Goal: Information Seeking & Learning: Learn about a topic

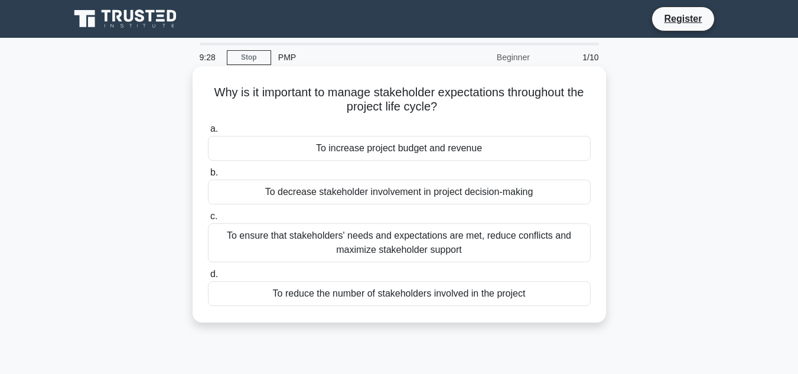
click at [287, 236] on div "To ensure that stakeholders' needs and expectations are met, reduce conflicts a…" at bounding box center [399, 242] width 383 height 39
click at [208, 220] on input "c. To ensure that stakeholders' needs and expectations are met, reduce conflict…" at bounding box center [208, 217] width 0 height 8
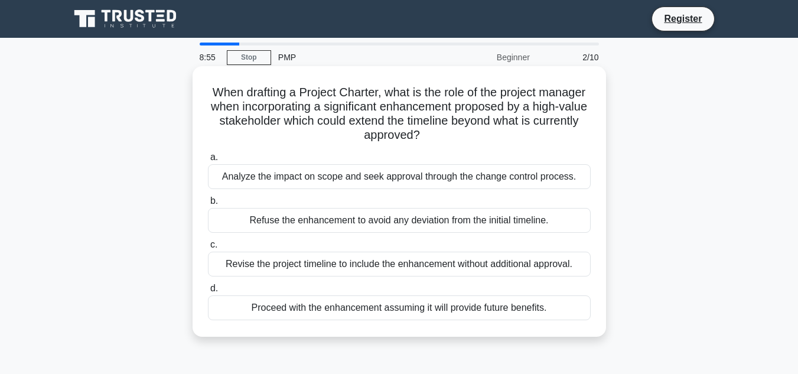
click at [285, 187] on div "Analyze the impact on scope and seek approval through the change control proces…" at bounding box center [399, 176] width 383 height 25
click at [208, 161] on input "a. Analyze the impact on scope and seek approval through the change control pro…" at bounding box center [208, 158] width 0 height 8
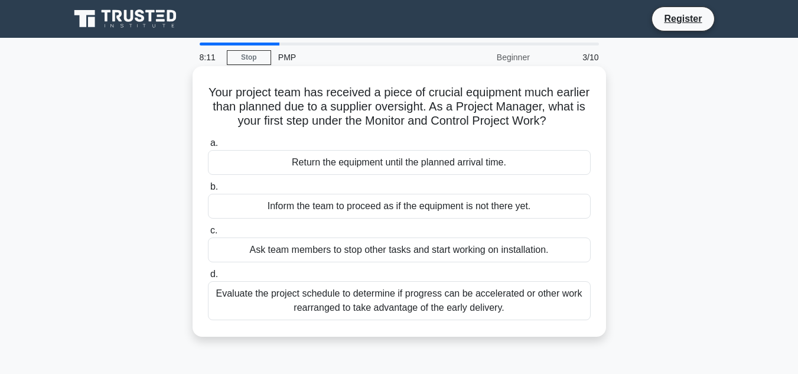
click at [324, 309] on div "Evaluate the project schedule to determine if progress can be accelerated or ot…" at bounding box center [399, 300] width 383 height 39
click at [208, 278] on input "d. Evaluate the project schedule to determine if progress can be accelerated or…" at bounding box center [208, 274] width 0 height 8
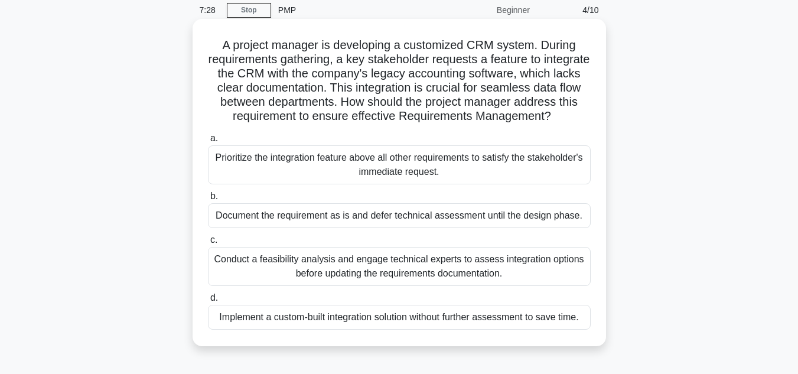
scroll to position [71, 0]
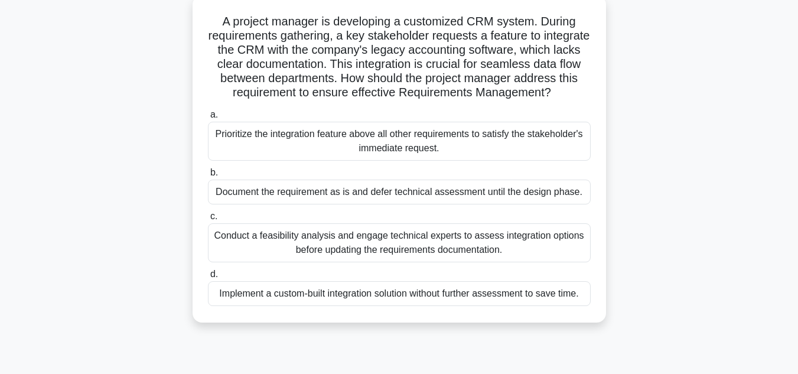
click at [325, 262] on div "Conduct a feasibility analysis and engage technical experts to assess integrati…" at bounding box center [399, 242] width 383 height 39
click at [208, 220] on input "c. Conduct a feasibility analysis and engage technical experts to assess integr…" at bounding box center [208, 217] width 0 height 8
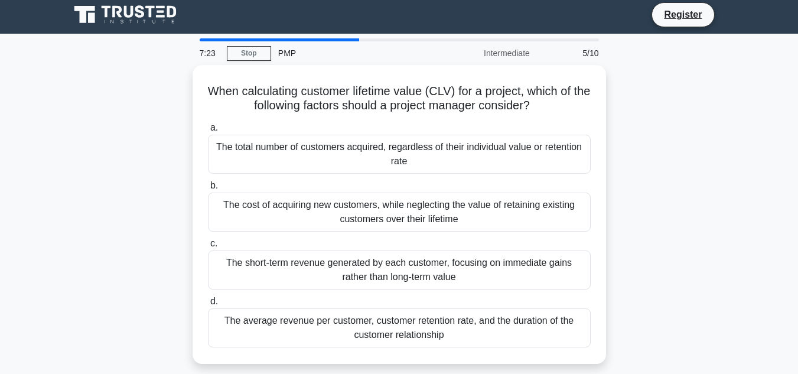
scroll to position [0, 0]
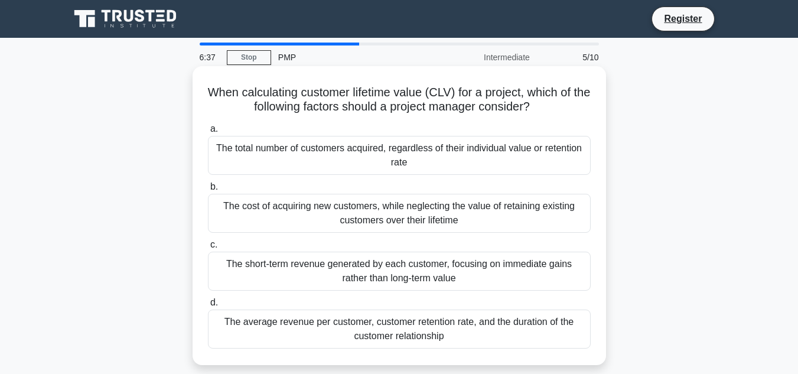
click at [322, 162] on div "The total number of customers acquired, regardless of their individual value or…" at bounding box center [399, 155] width 383 height 39
click at [208, 133] on input "a. The total number of customers acquired, regardless of their individual value…" at bounding box center [208, 129] width 0 height 8
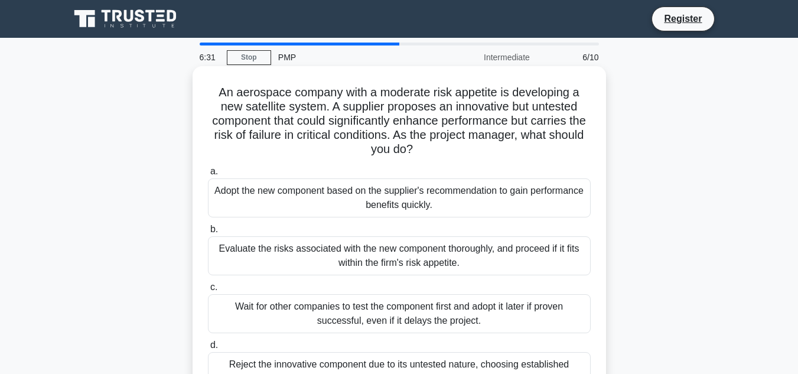
click at [322, 166] on label "a. Adopt the new component based on the supplier's recommendation to gain perfo…" at bounding box center [399, 190] width 383 height 53
click at [208, 168] on input "a. Adopt the new component based on the supplier's recommendation to gain perfo…" at bounding box center [208, 172] width 0 height 8
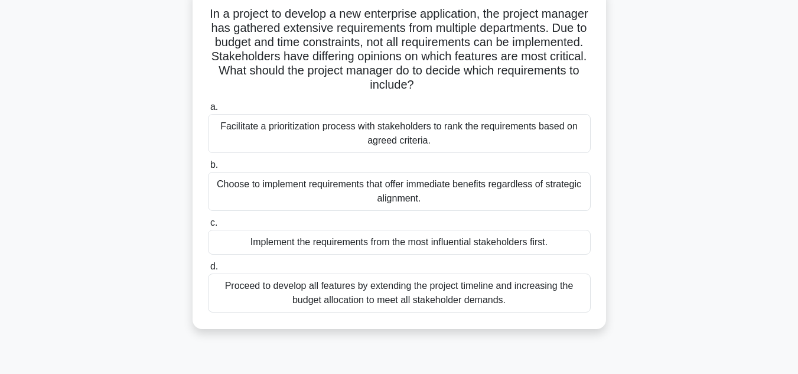
scroll to position [81, 0]
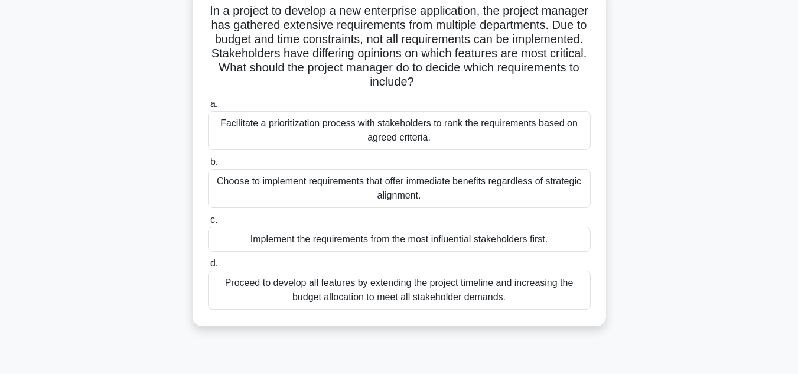
click at [452, 309] on div "Proceed to develop all features by extending the project timeline and increasin…" at bounding box center [399, 289] width 383 height 39
click at [208, 267] on input "d. Proceed to develop all features by extending the project timeline and increa…" at bounding box center [208, 264] width 0 height 8
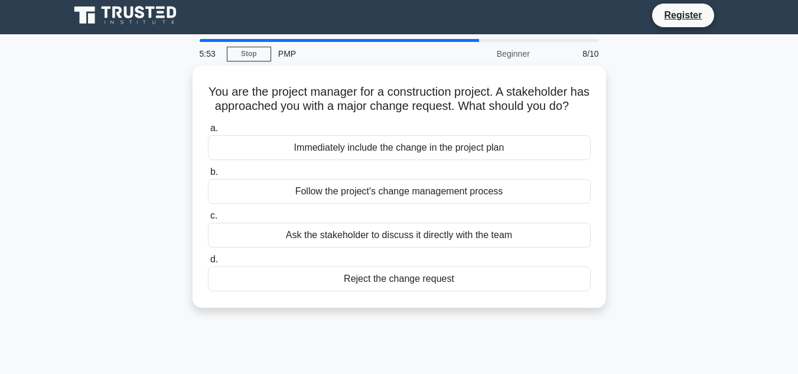
scroll to position [0, 0]
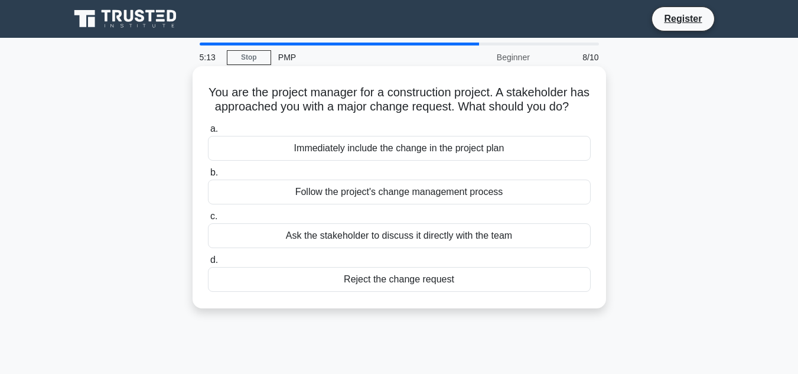
click at [332, 204] on div "Follow the project's change management process" at bounding box center [399, 191] width 383 height 25
click at [208, 177] on input "b. Follow the project's change management process" at bounding box center [208, 173] width 0 height 8
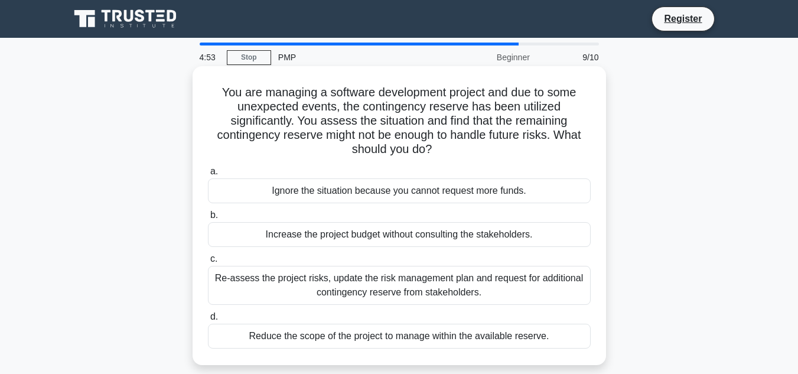
drag, startPoint x: 330, startPoint y: 264, endPoint x: 331, endPoint y: 274, distance: 10.1
click at [331, 274] on label "c. Re-assess the project risks, update the risk management plan and request for…" at bounding box center [399, 278] width 383 height 53
click at [352, 286] on div "Re-assess the project risks, update the risk management plan and request for ad…" at bounding box center [399, 285] width 383 height 39
click at [208, 263] on input "c. Re-assess the project risks, update the risk management plan and request for…" at bounding box center [208, 259] width 0 height 8
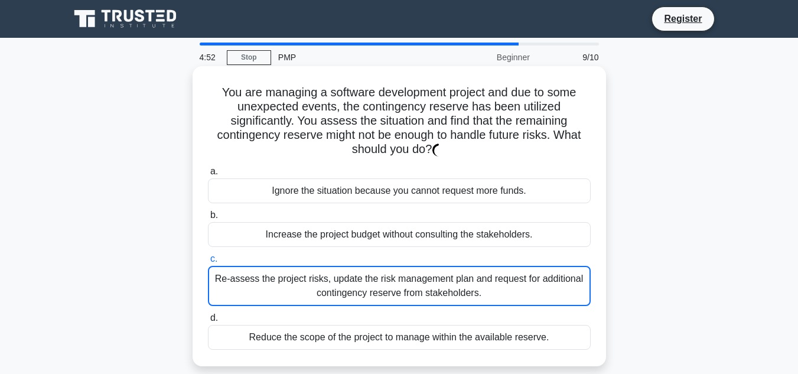
click at [352, 286] on div "Re-assess the project risks, update the risk management plan and request for ad…" at bounding box center [399, 286] width 383 height 40
click at [208, 263] on input "c. Re-assess the project risks, update the risk management plan and request for…" at bounding box center [208, 259] width 0 height 8
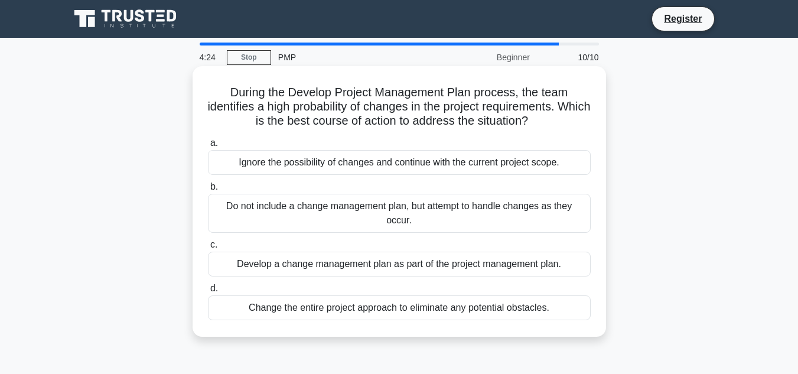
click at [340, 261] on div "Develop a change management plan as part of the project management plan." at bounding box center [399, 264] width 383 height 25
click at [208, 249] on input "c. Develop a change management plan as part of the project management plan." at bounding box center [208, 245] width 0 height 8
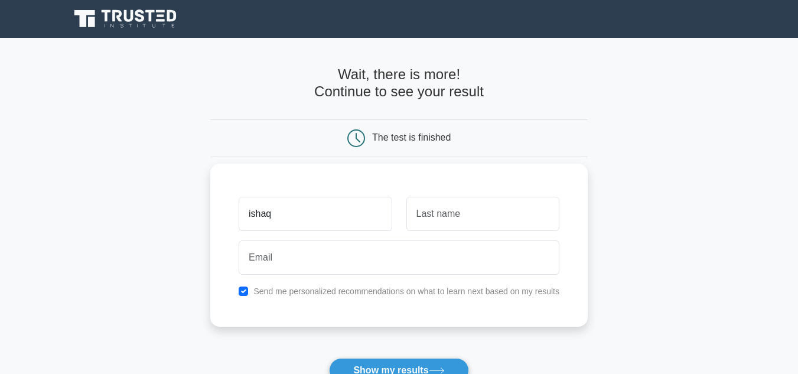
type input "ishaq"
click at [440, 218] on input "text" at bounding box center [482, 214] width 153 height 34
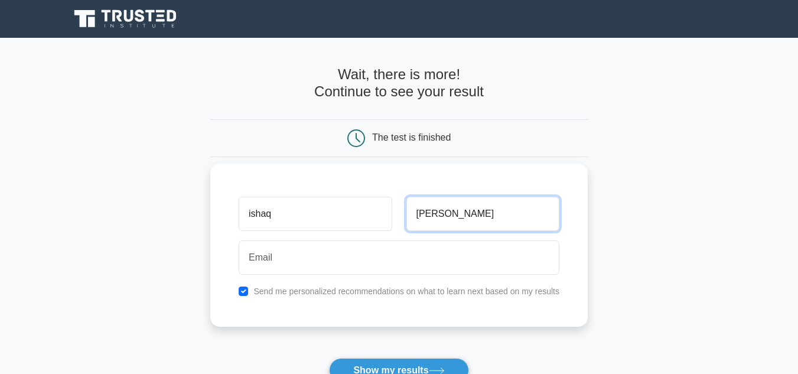
type input "ibrahim"
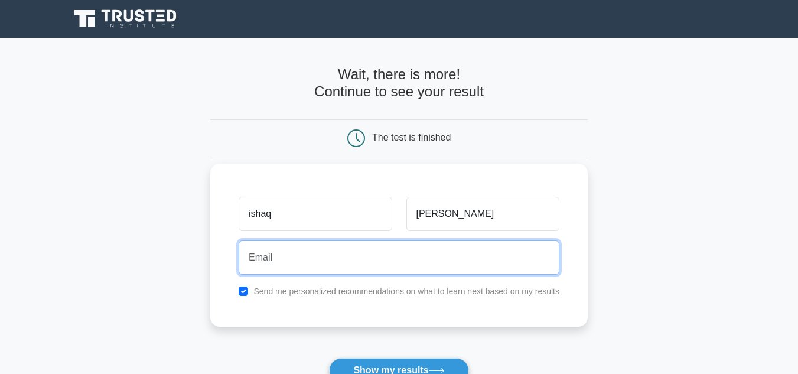
click at [393, 250] on input "email" at bounding box center [399, 257] width 321 height 34
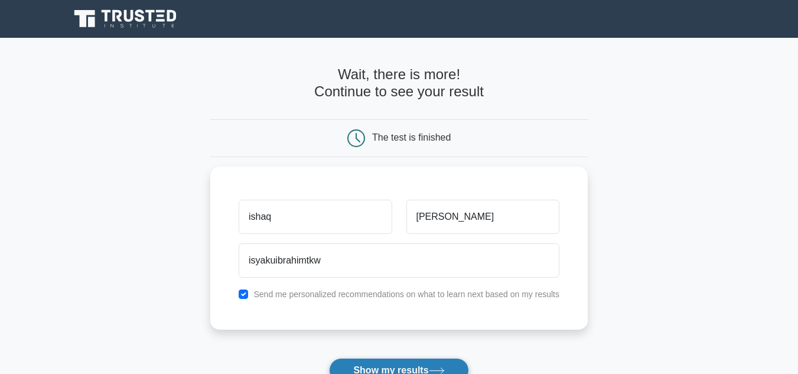
click at [382, 365] on button "Show my results" at bounding box center [398, 370] width 139 height 25
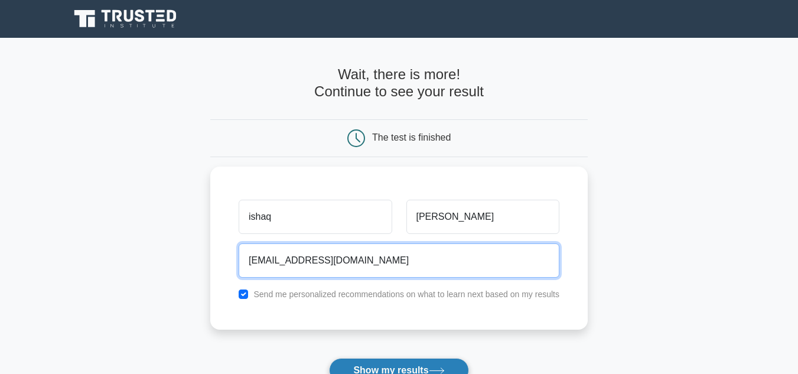
type input "isyakuibrahimtkw@gmail.com"
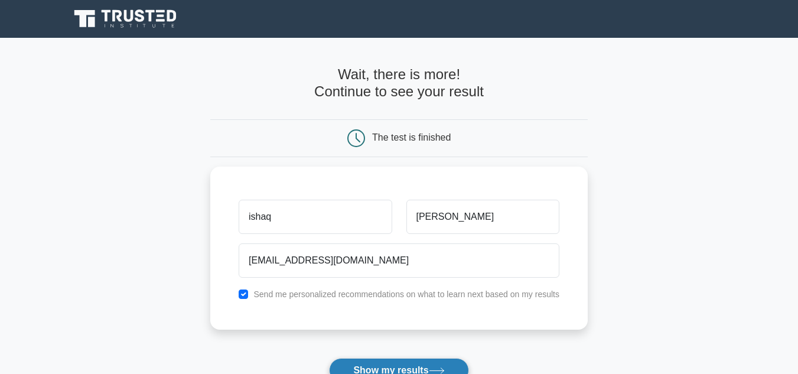
click at [391, 360] on button "Show my results" at bounding box center [398, 370] width 139 height 25
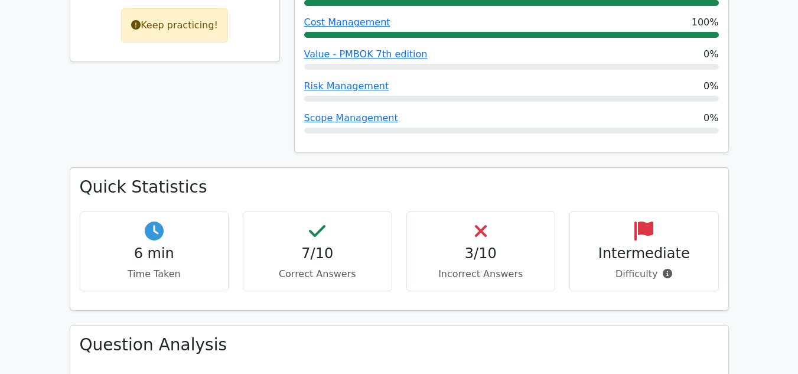
scroll to position [644, 0]
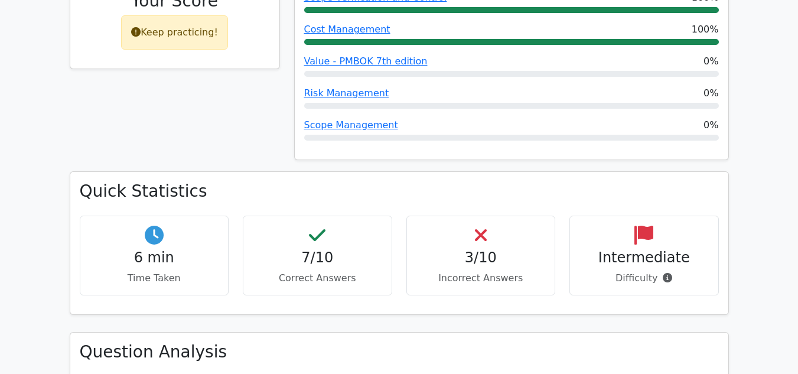
click at [487, 257] on div "3/10 Incorrect Answers" at bounding box center [480, 256] width 149 height 80
click at [488, 249] on h4 "3/10" at bounding box center [480, 257] width 129 height 17
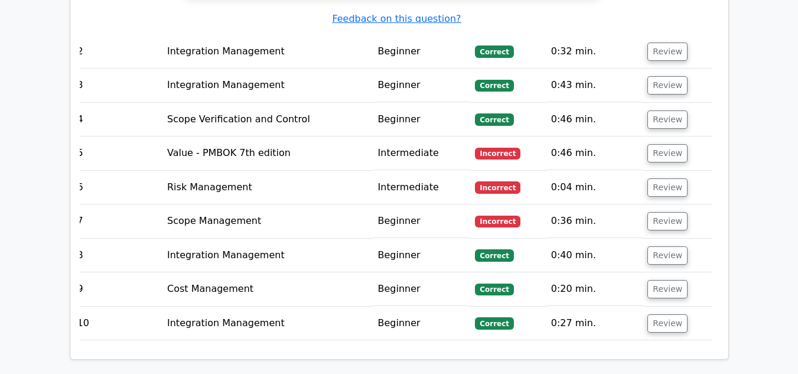
scroll to position [1543, 0]
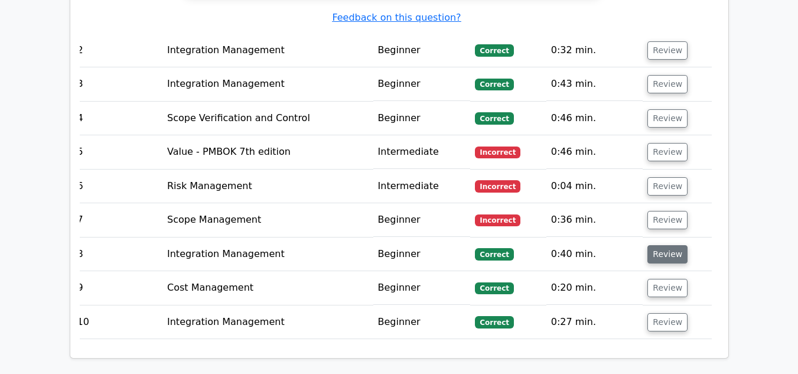
click at [667, 245] on button "Review" at bounding box center [667, 254] width 40 height 18
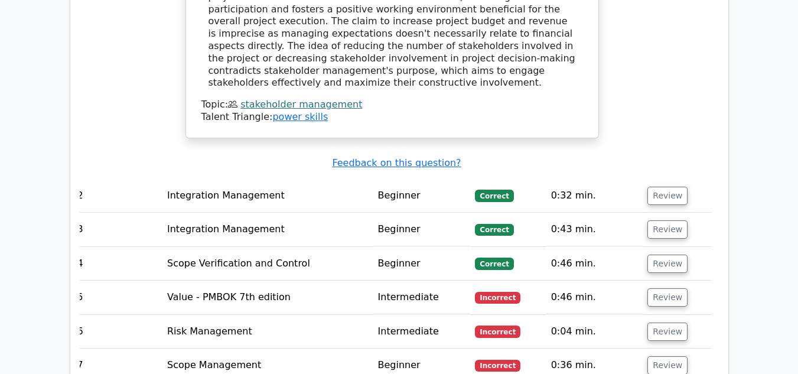
scroll to position [1398, 0]
click at [668, 288] on button "Review" at bounding box center [667, 297] width 40 height 18
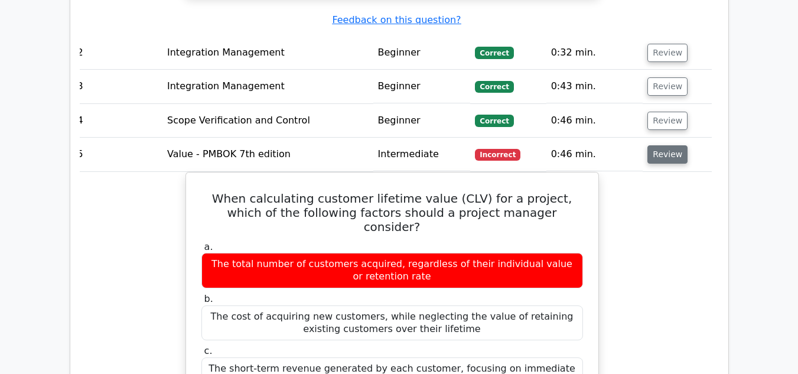
scroll to position [1541, 0]
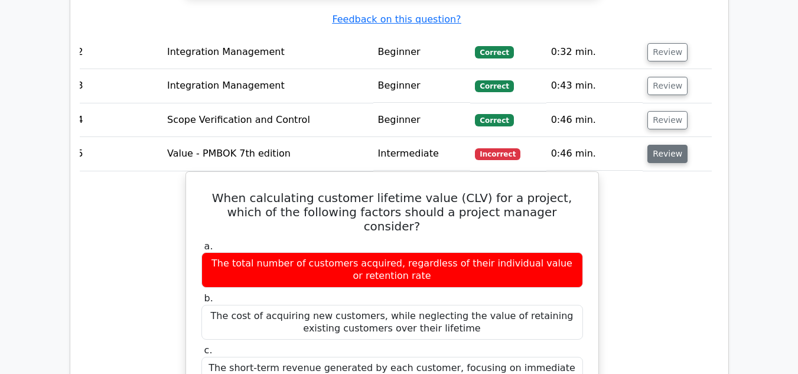
click at [665, 145] on button "Review" at bounding box center [667, 154] width 40 height 18
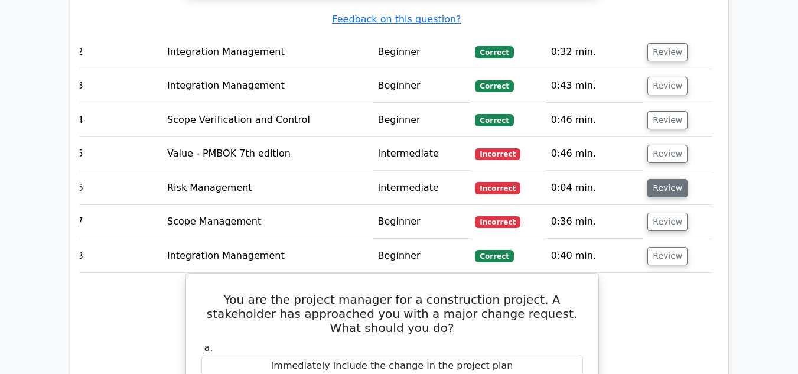
click at [664, 179] on button "Review" at bounding box center [667, 188] width 40 height 18
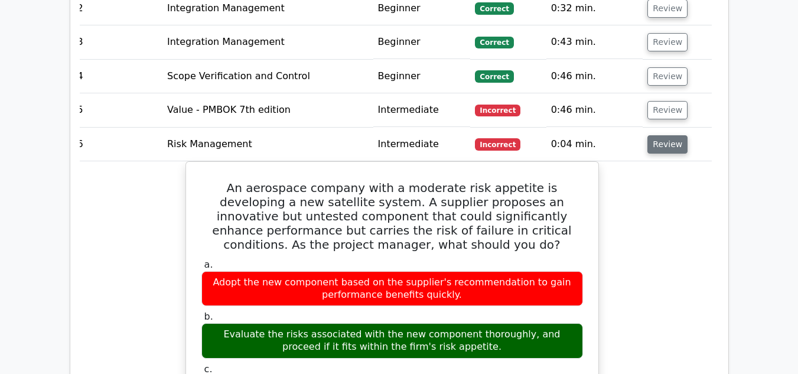
scroll to position [1581, 0]
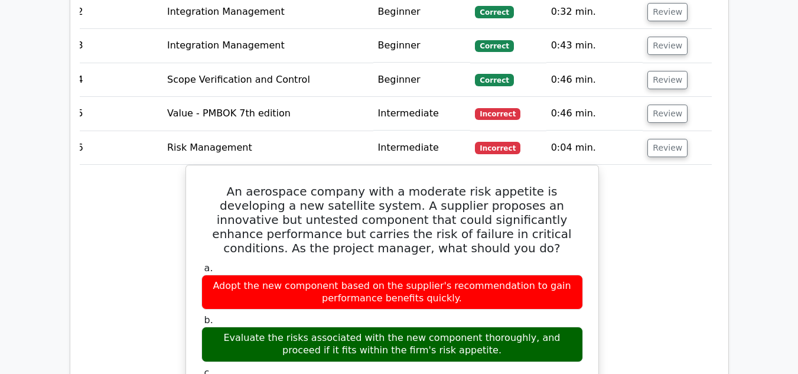
click at [500, 131] on td "Incorrect" at bounding box center [508, 148] width 76 height 34
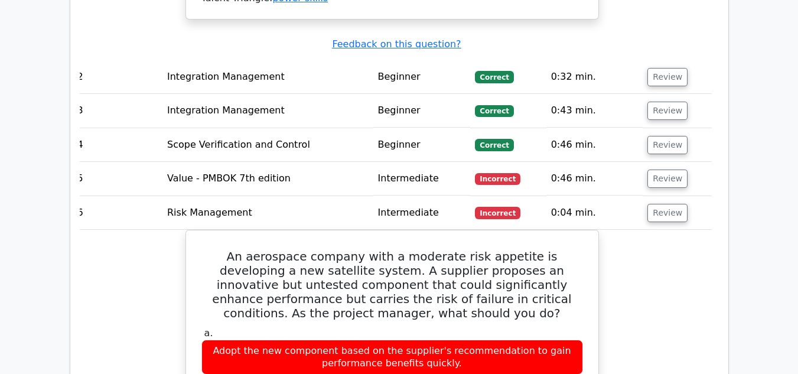
scroll to position [1516, 0]
click at [660, 204] on button "Review" at bounding box center [667, 213] width 40 height 18
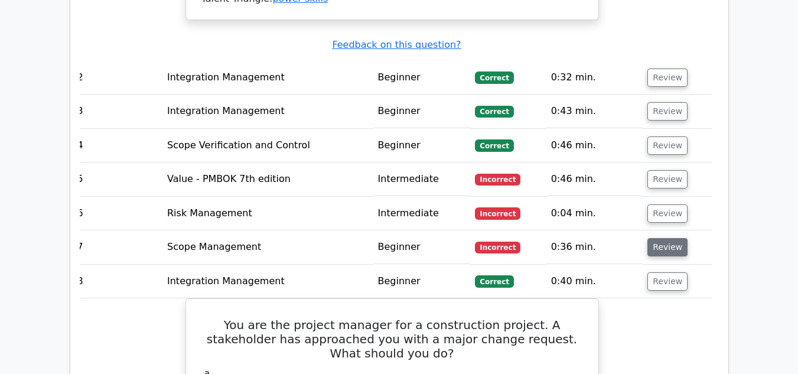
click at [670, 238] on button "Review" at bounding box center [667, 247] width 40 height 18
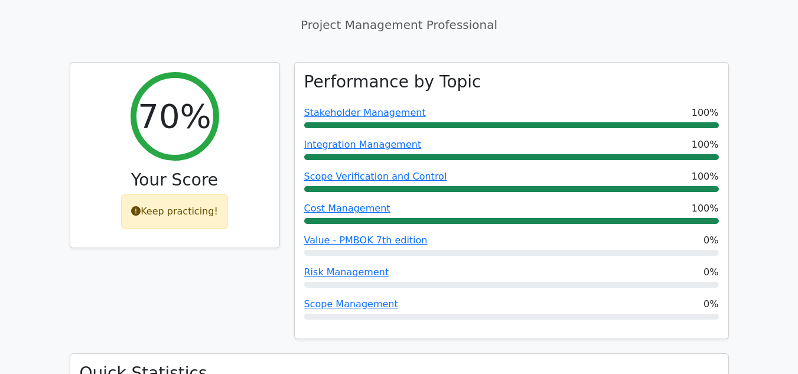
scroll to position [469, 0]
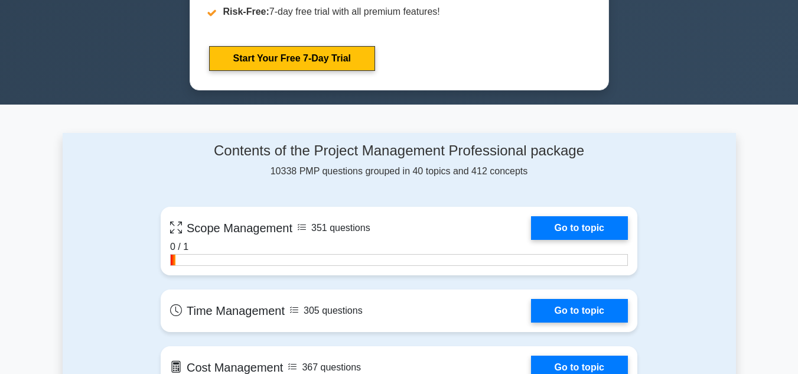
scroll to position [727, 0]
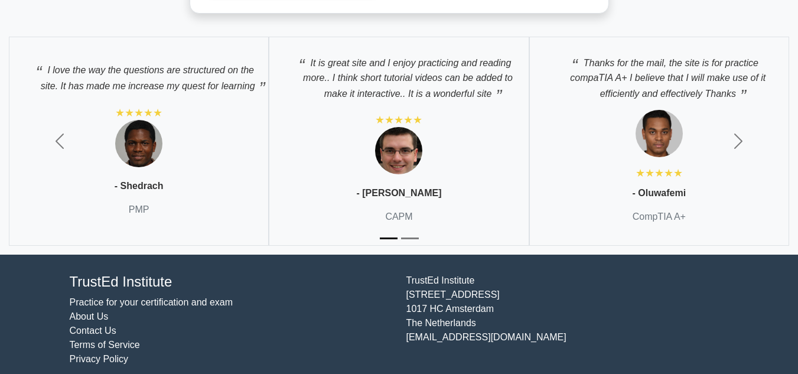
scroll to position [2600, 0]
